Goal: Task Accomplishment & Management: Use online tool/utility

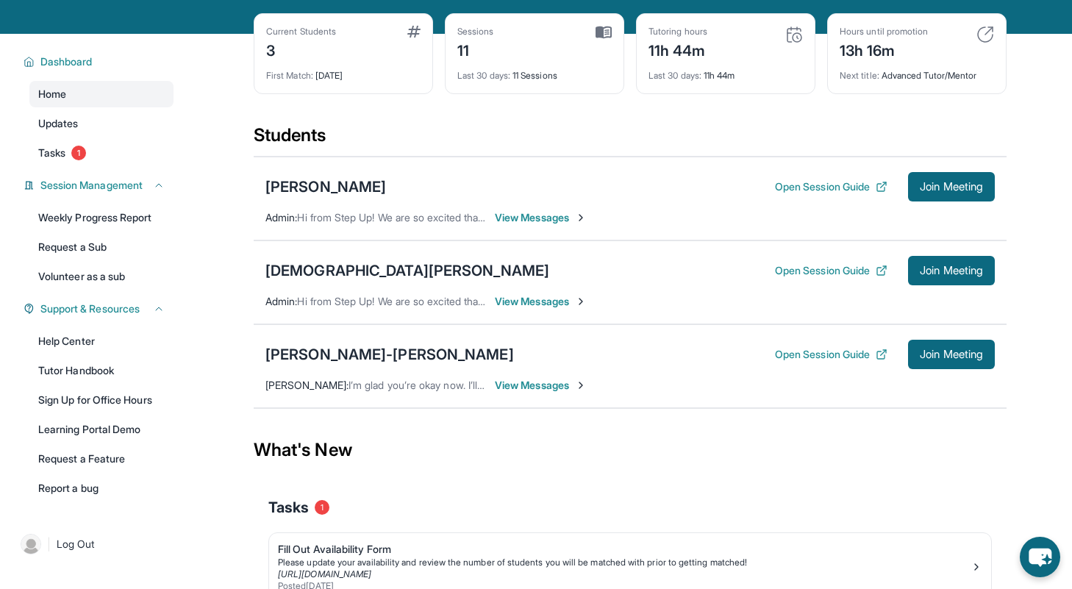
scroll to position [165, 0]
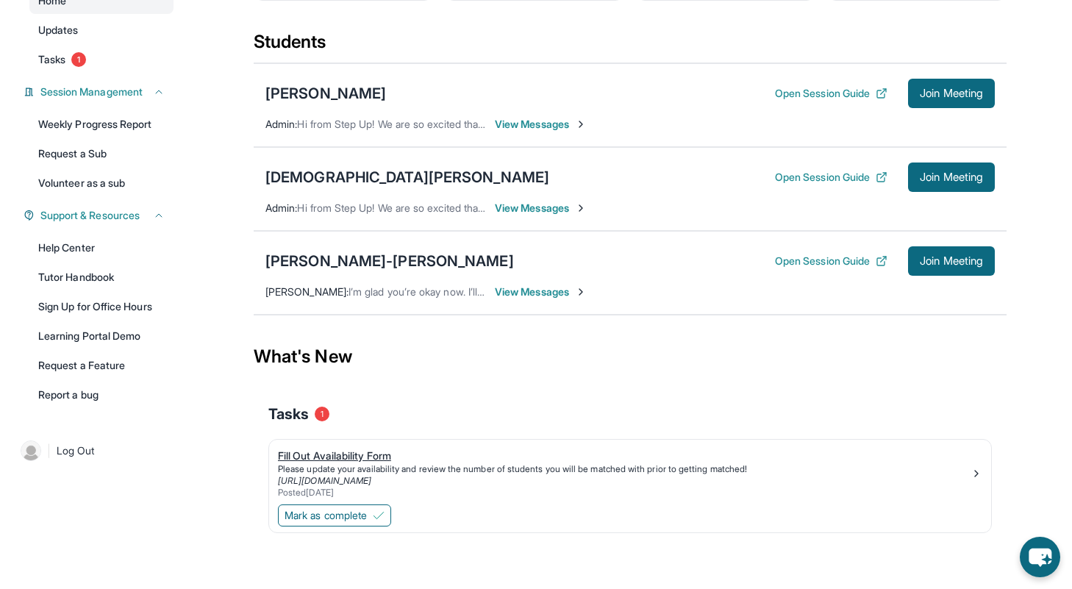
click at [351, 462] on div "Fill Out Availability Form" at bounding box center [624, 455] width 692 height 15
click at [345, 505] on button "Mark as complete" at bounding box center [334, 515] width 113 height 22
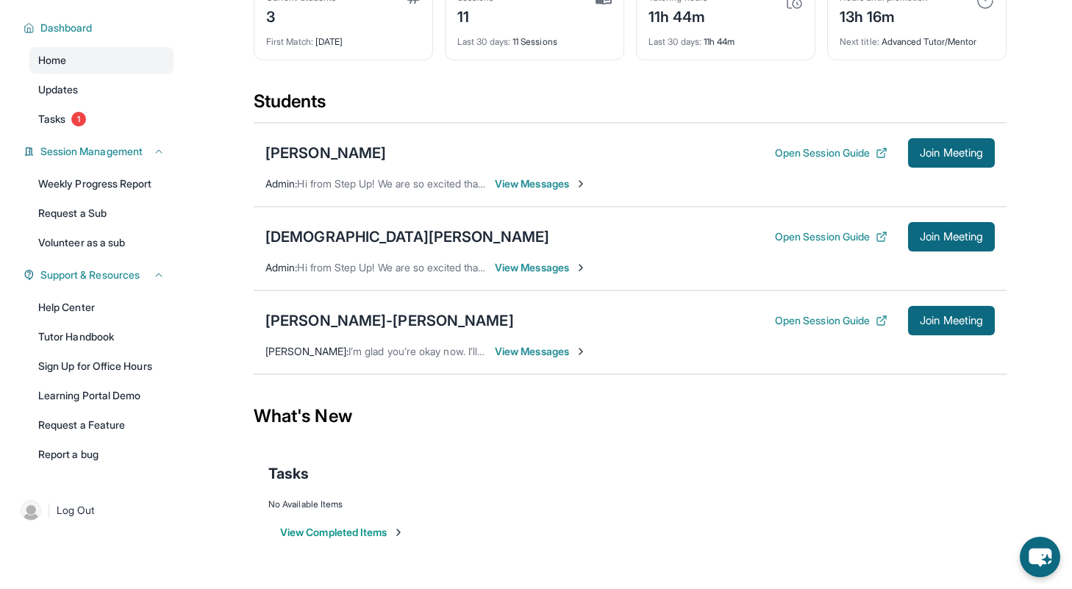
scroll to position [106, 0]
click at [65, 122] on span "Tasks" at bounding box center [51, 119] width 27 height 15
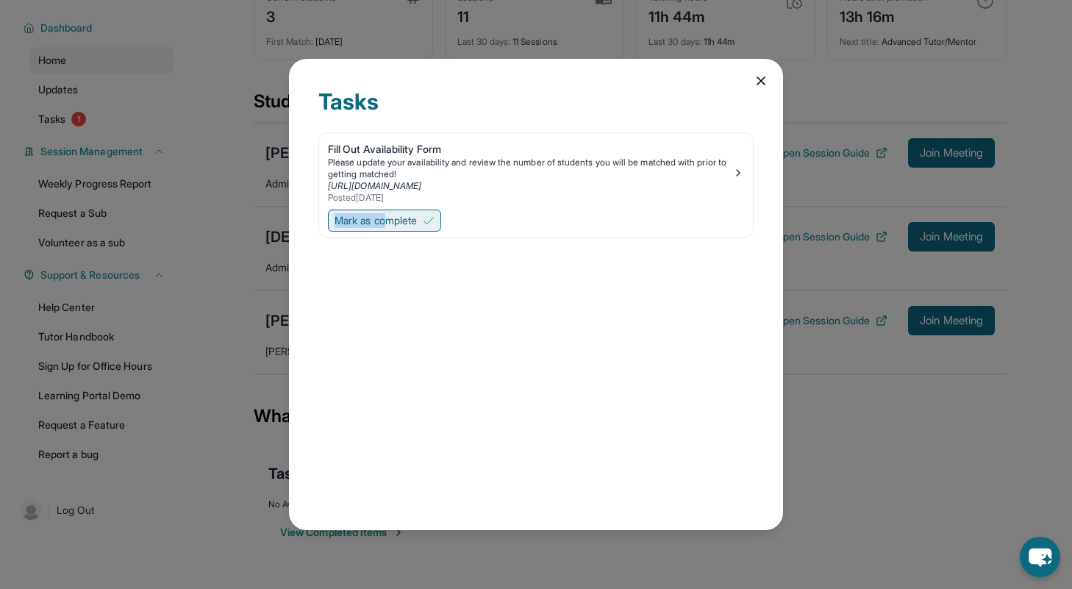
click at [388, 219] on div "Mark as complete" at bounding box center [536, 222] width 434 height 31
click at [387, 218] on span "Mark as complete" at bounding box center [375, 220] width 82 height 15
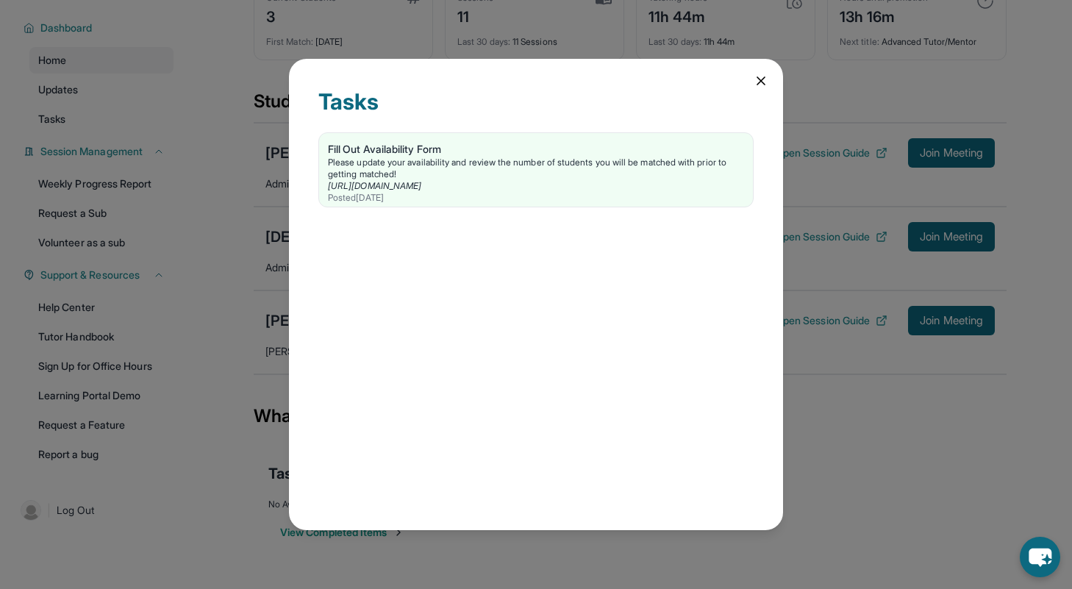
click at [758, 82] on icon at bounding box center [760, 81] width 15 height 15
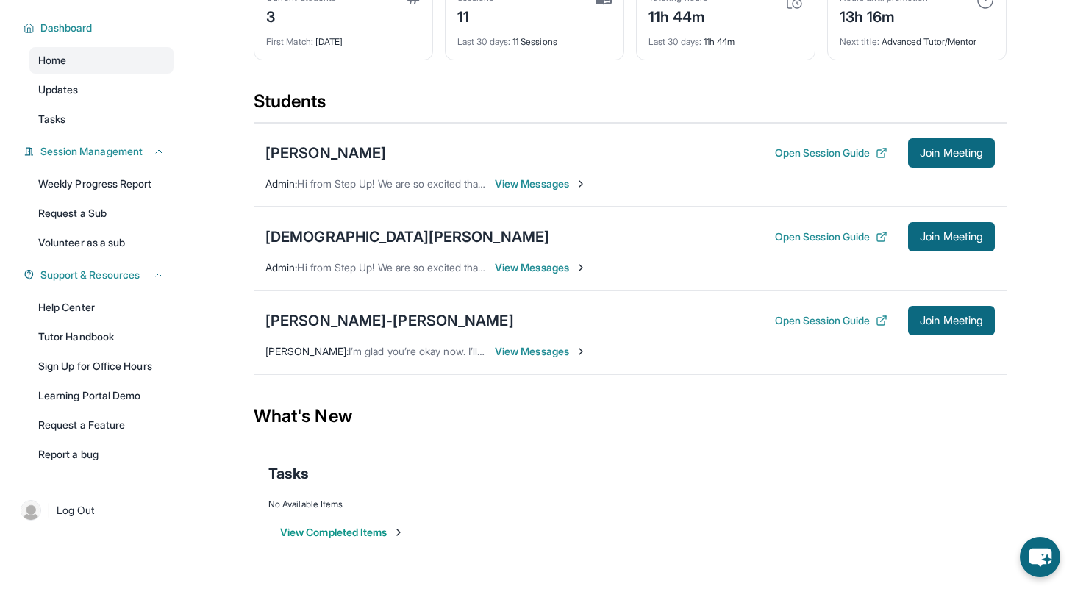
click at [563, 268] on span "View Messages" at bounding box center [541, 267] width 92 height 15
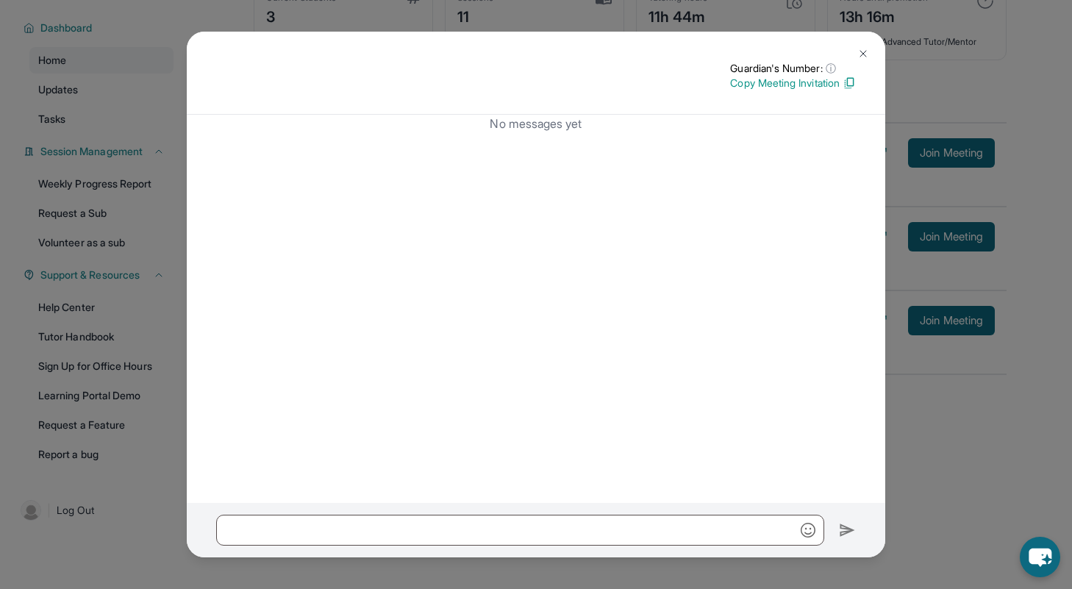
click at [862, 55] on img at bounding box center [863, 54] width 12 height 12
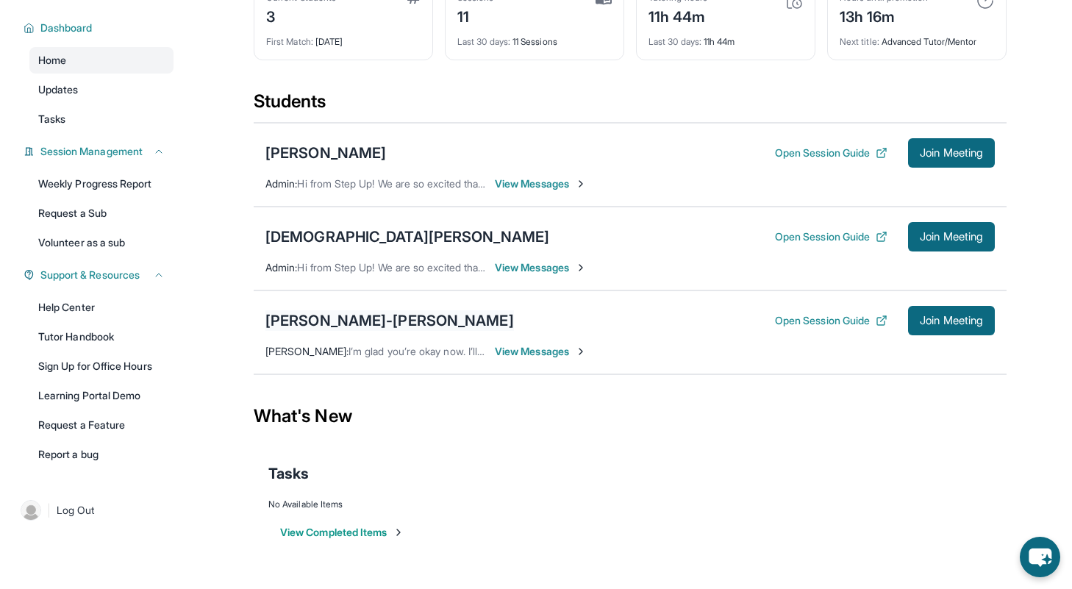
click at [431, 318] on div "[PERSON_NAME]-[PERSON_NAME]" at bounding box center [389, 320] width 248 height 21
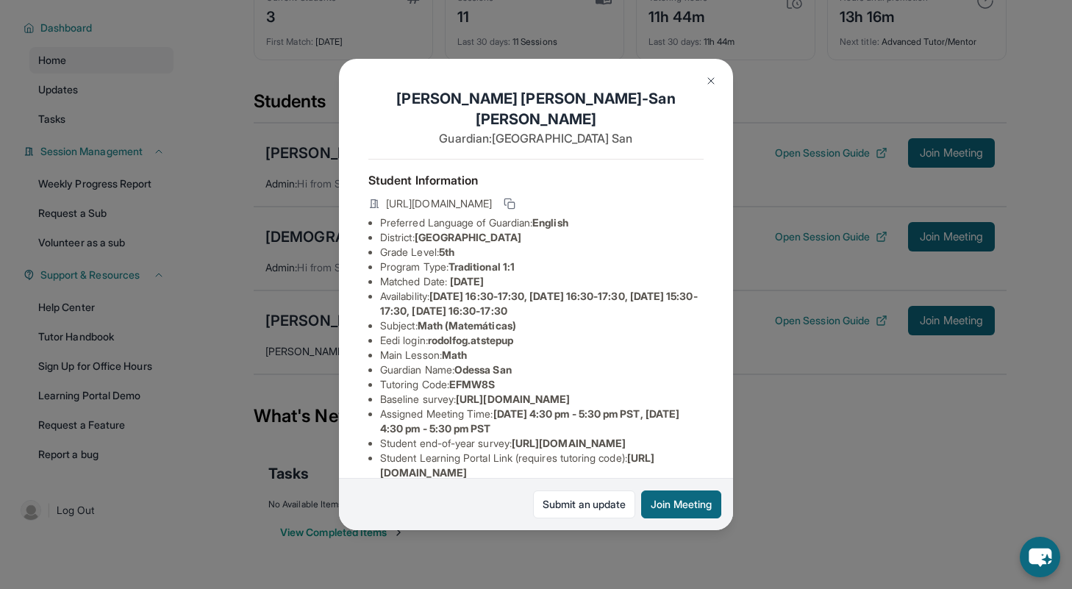
drag, startPoint x: 709, startPoint y: 80, endPoint x: 709, endPoint y: 57, distance: 23.5
click at [709, 80] on img at bounding box center [711, 81] width 12 height 12
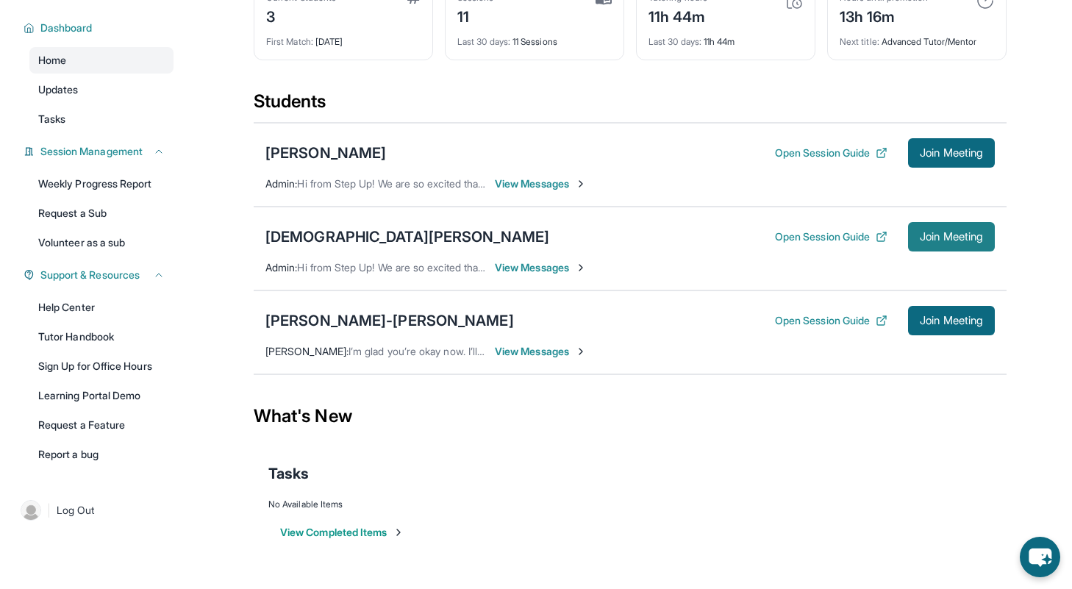
click at [923, 239] on span "Join Meeting" at bounding box center [950, 236] width 63 height 9
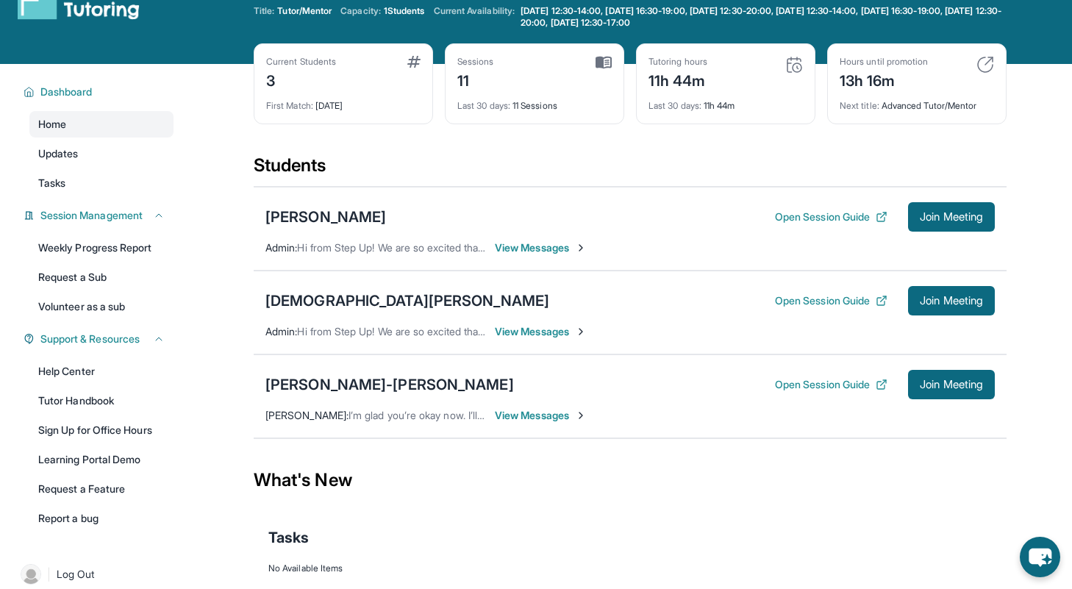
scroll to position [0, 0]
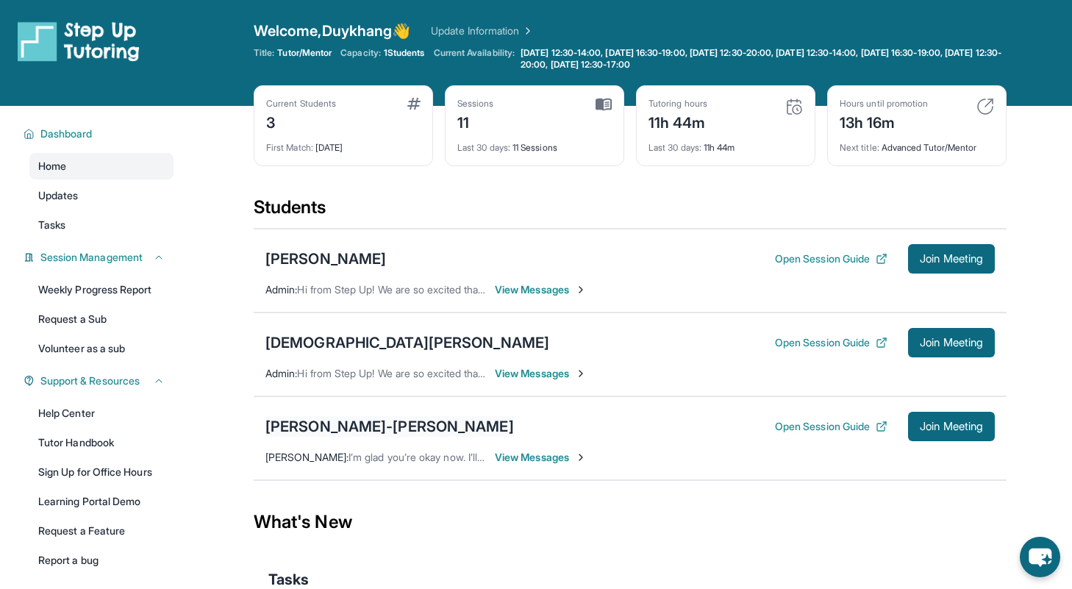
click at [381, 421] on div "[PERSON_NAME]-[PERSON_NAME]" at bounding box center [389, 426] width 248 height 21
